Goal: Information Seeking & Learning: Learn about a topic

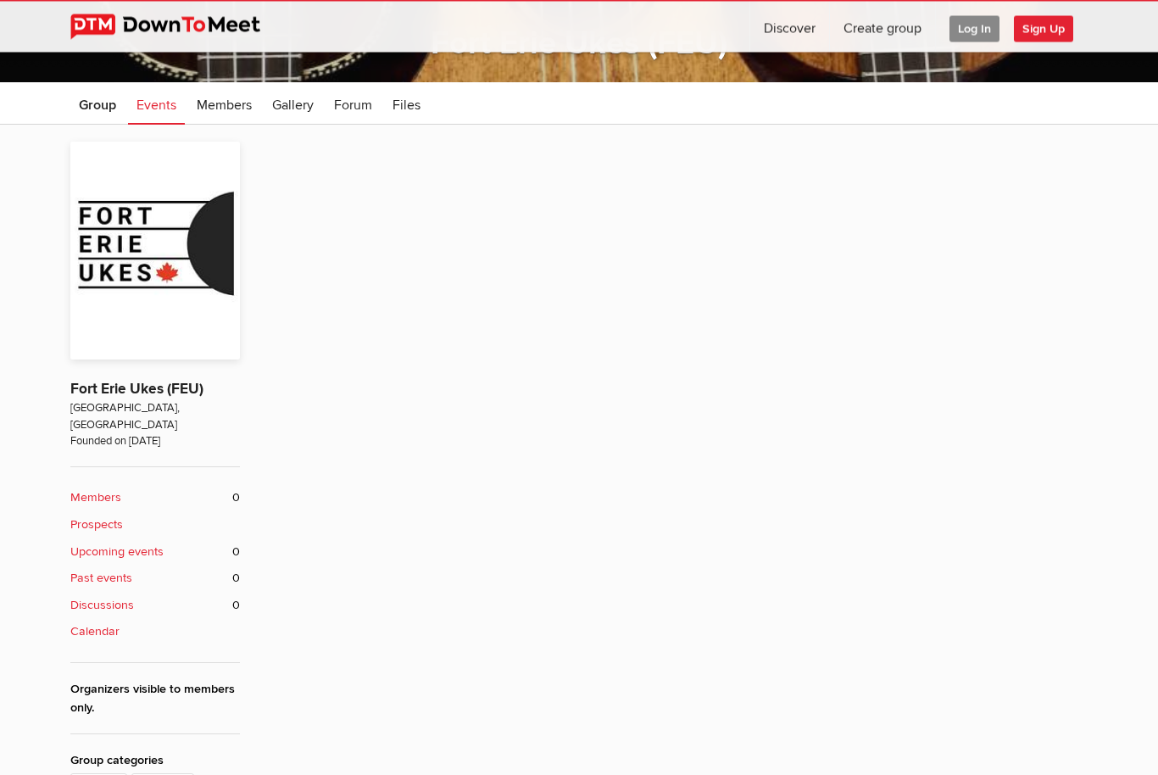
scroll to position [260, 0]
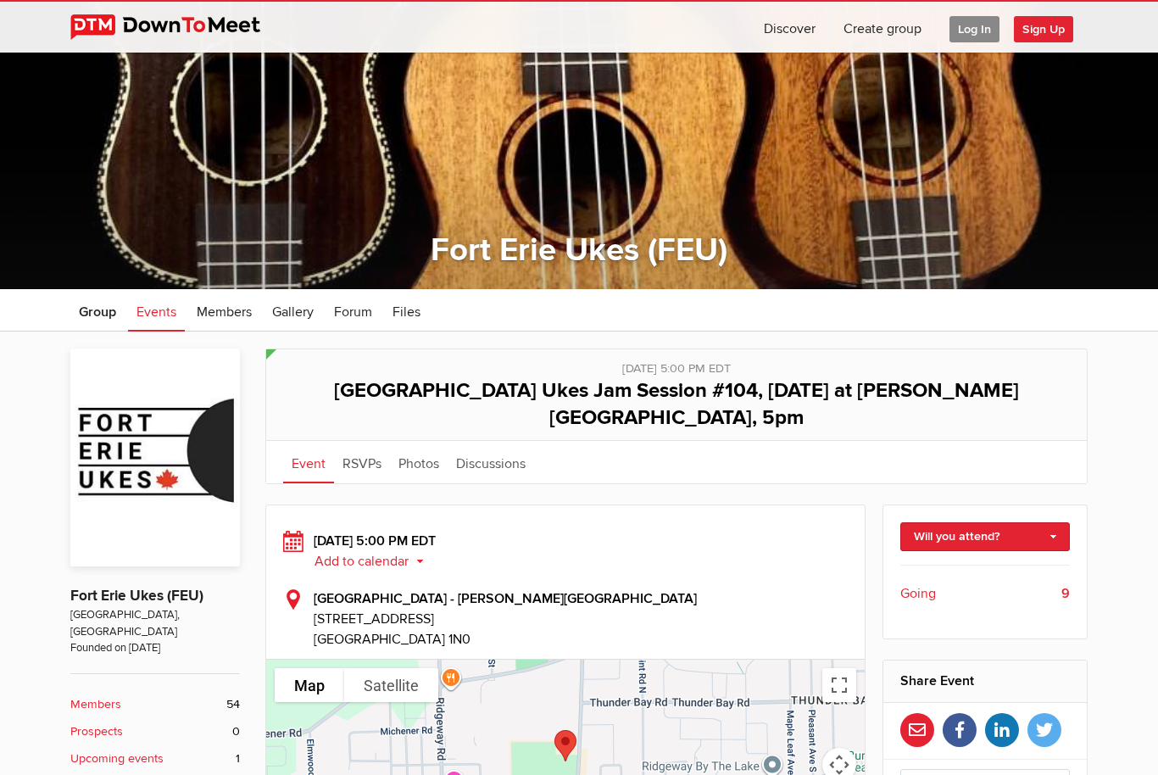
scroll to position [56, 0]
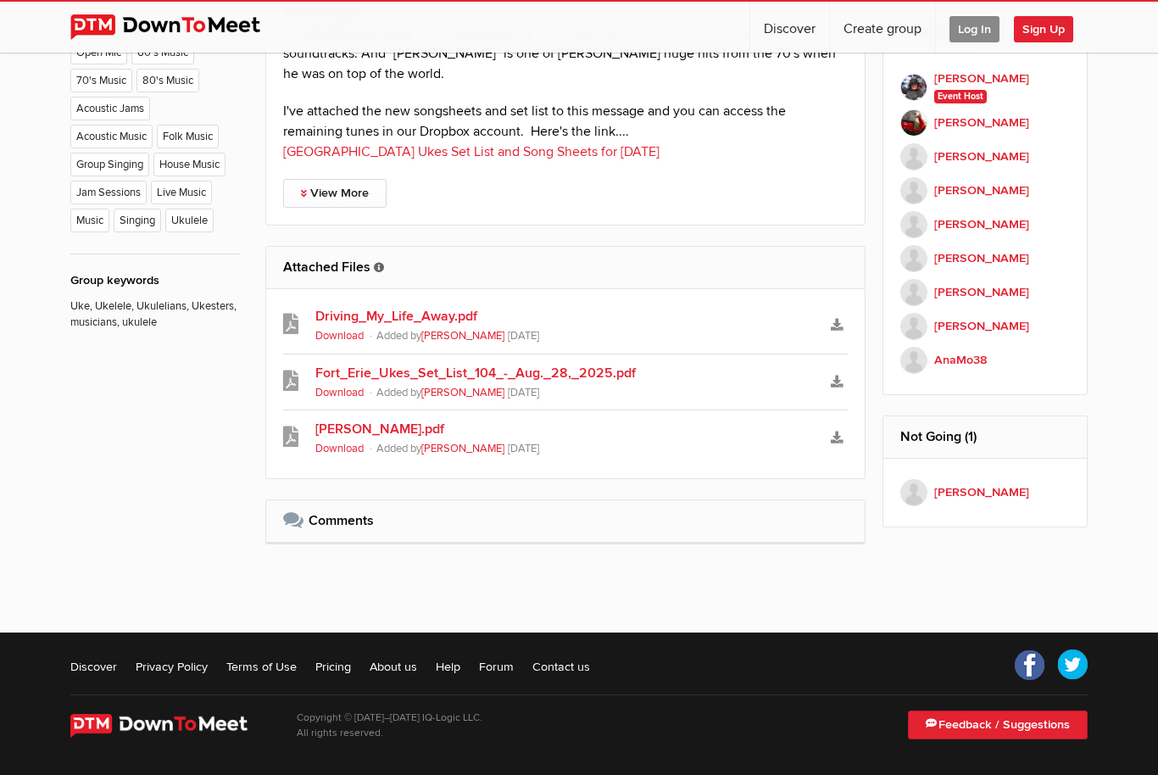
scroll to position [1041, 0]
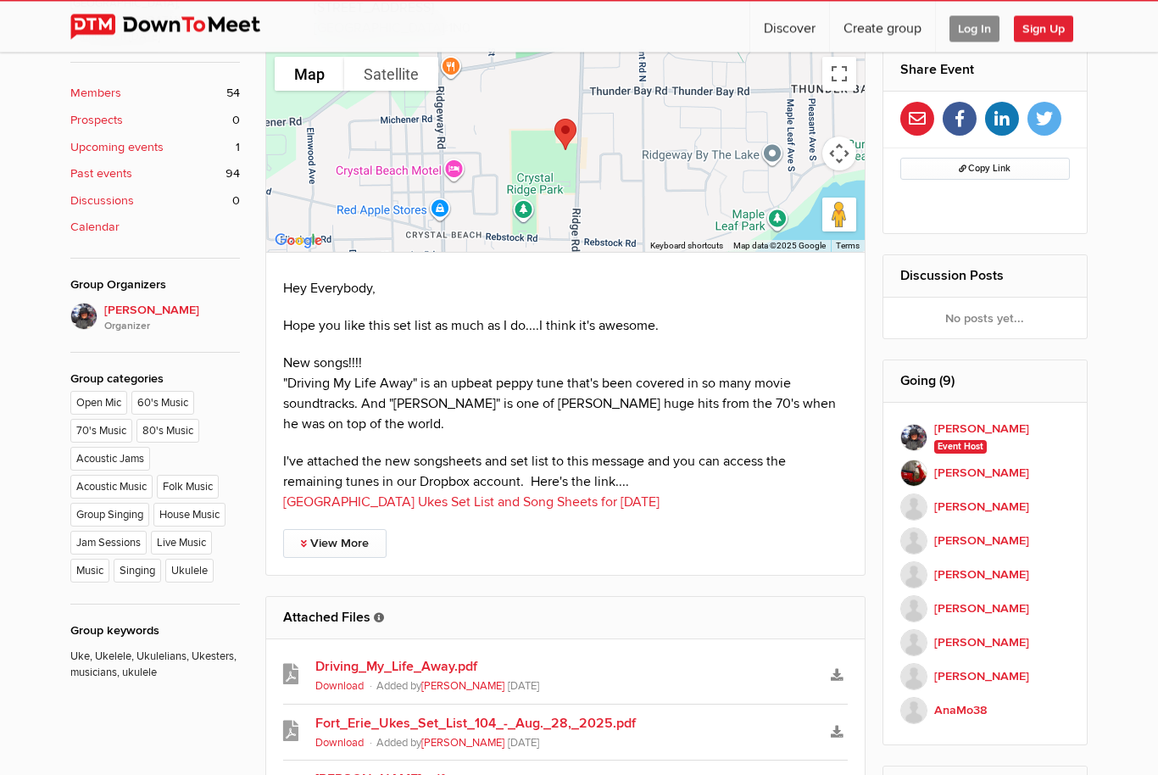
scroll to position [690, 0]
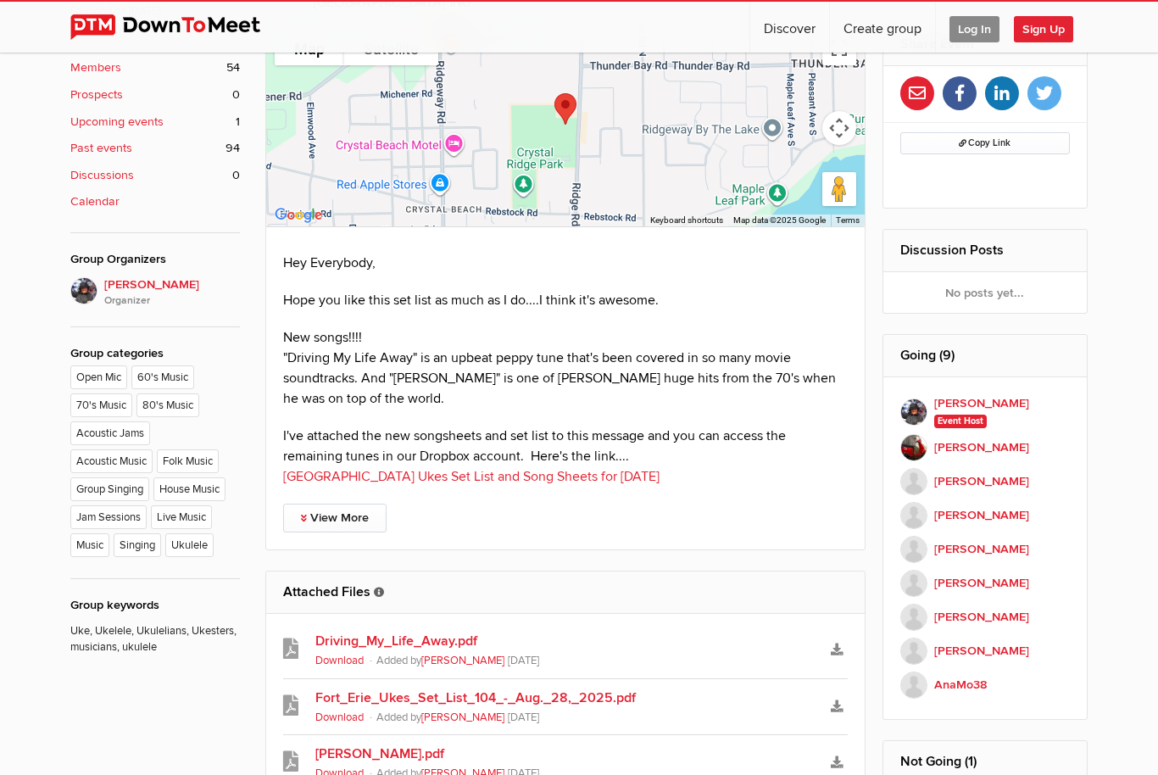
click at [360, 504] on link "View More" at bounding box center [334, 518] width 103 height 29
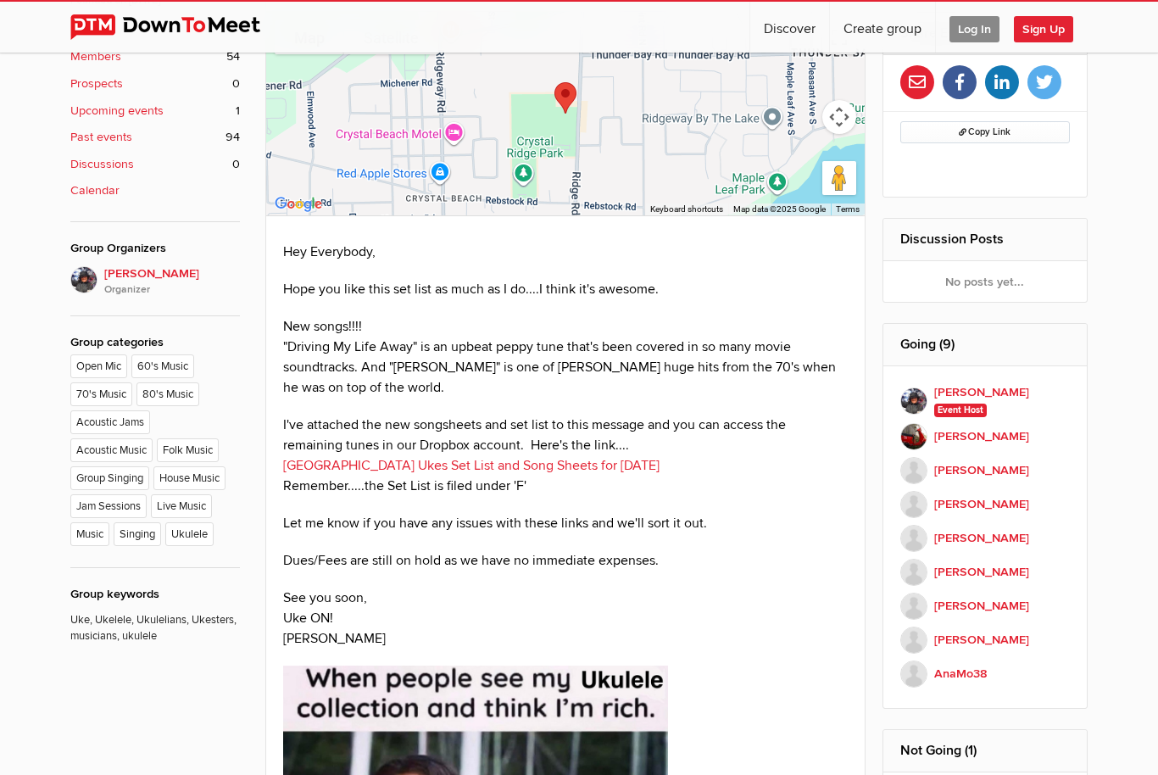
scroll to position [705, 0]
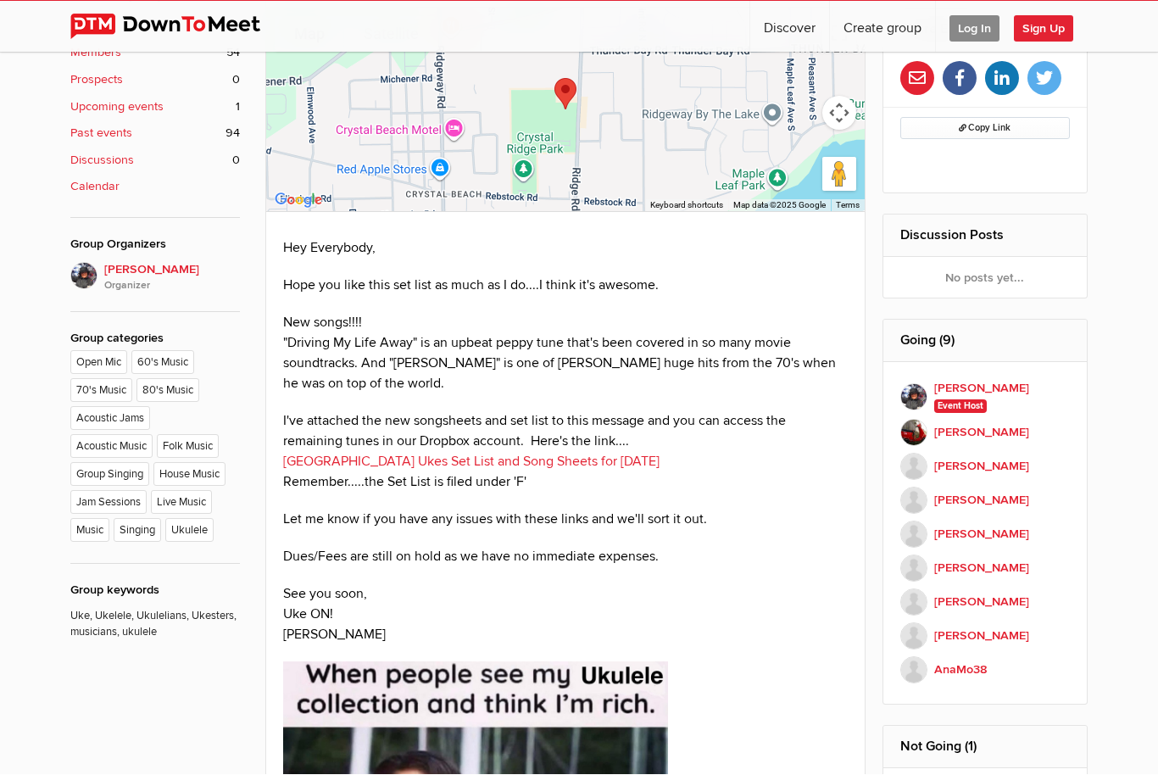
click at [746, 547] on p "Dues/Fees are still on hold as we have no immediate expenses." at bounding box center [565, 557] width 565 height 20
click at [547, 454] on link "[GEOGRAPHIC_DATA] Ukes Set List and Song Sheets for [DATE]" at bounding box center [471, 462] width 377 height 17
